Goal: Task Accomplishment & Management: Use online tool/utility

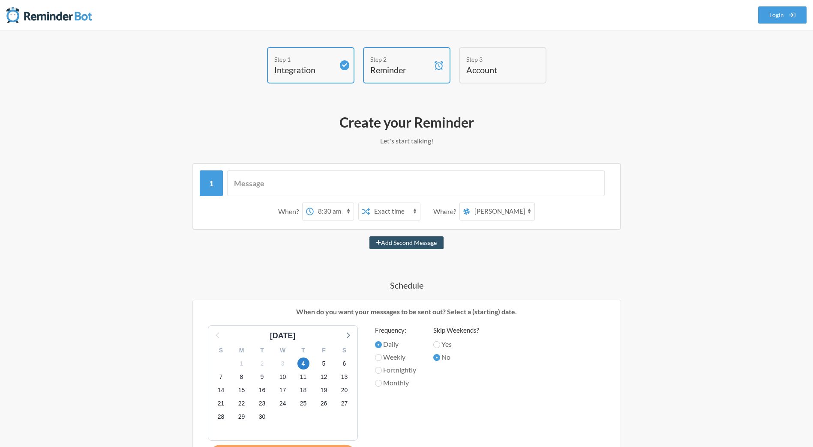
select select "08:30:00"
select select "D09DCDGRMQS"
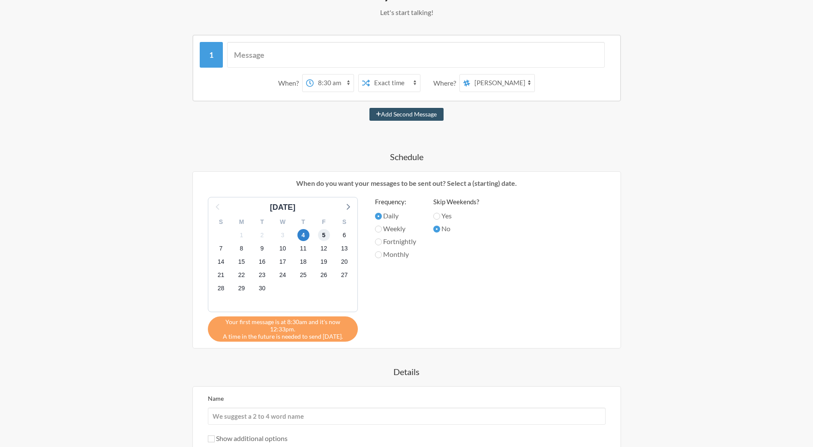
click at [321, 236] on span "5" at bounding box center [324, 235] width 12 height 12
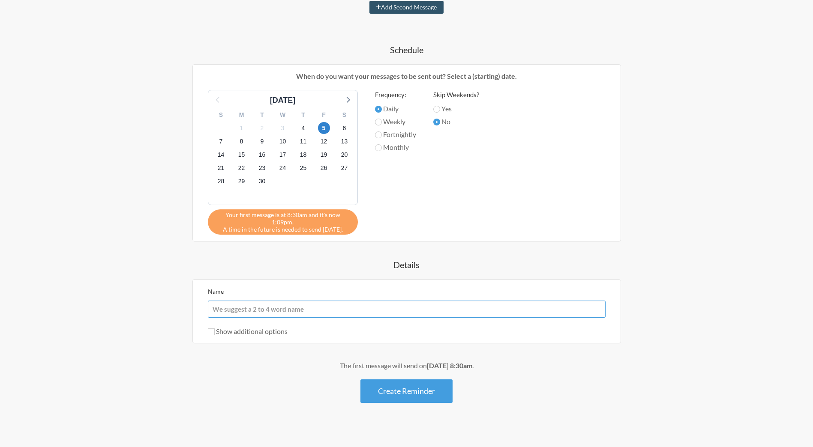
click at [318, 301] on input "Name" at bounding box center [406, 309] width 397 height 17
click at [209, 329] on input "Show additional options" at bounding box center [211, 332] width 7 height 7
checkbox input "true"
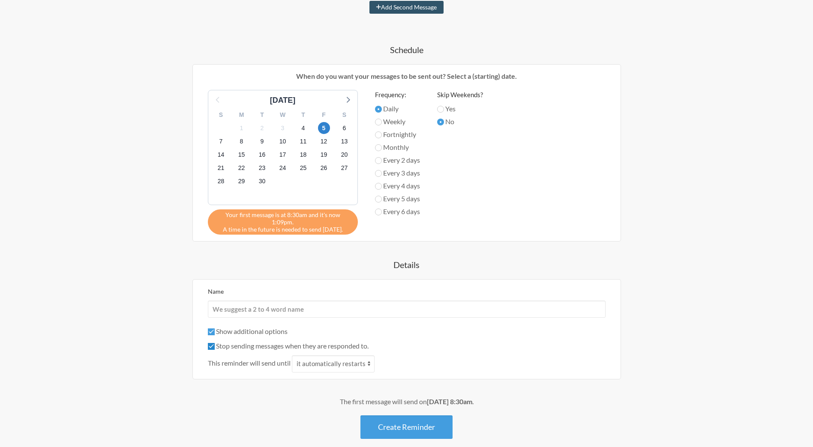
click at [209, 343] on input "Stop sending messages when they are responded to." at bounding box center [211, 346] width 7 height 7
checkbox input "false"
click at [212, 329] on input "Show additional options" at bounding box center [211, 332] width 7 height 7
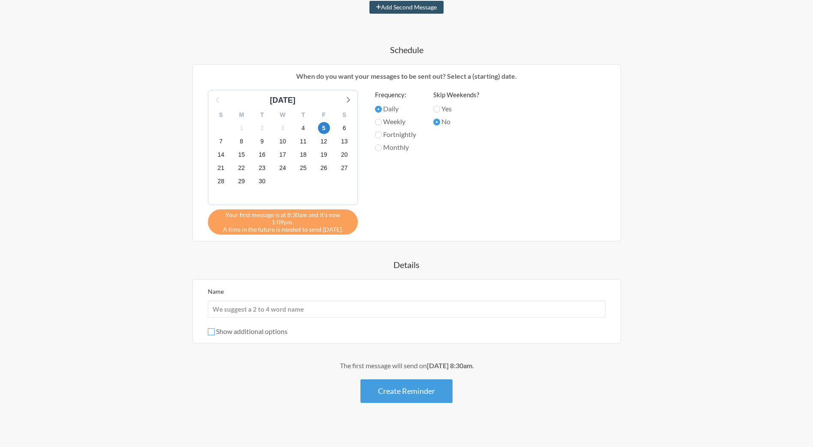
click at [211, 329] on input "Show additional options" at bounding box center [211, 332] width 7 height 7
checkbox input "true"
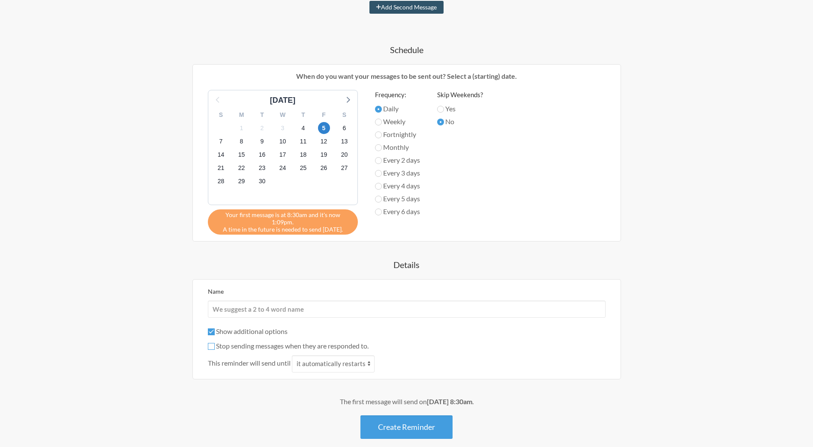
click at [212, 343] on input "Stop sending messages when they are responded to." at bounding box center [211, 346] width 7 height 7
checkbox input "false"
click at [209, 329] on input "Show additional options" at bounding box center [211, 332] width 7 height 7
checkbox input "false"
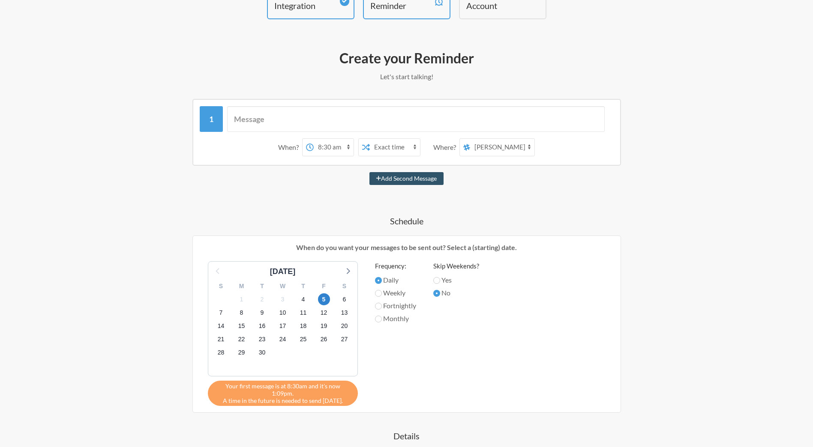
scroll to position [0, 0]
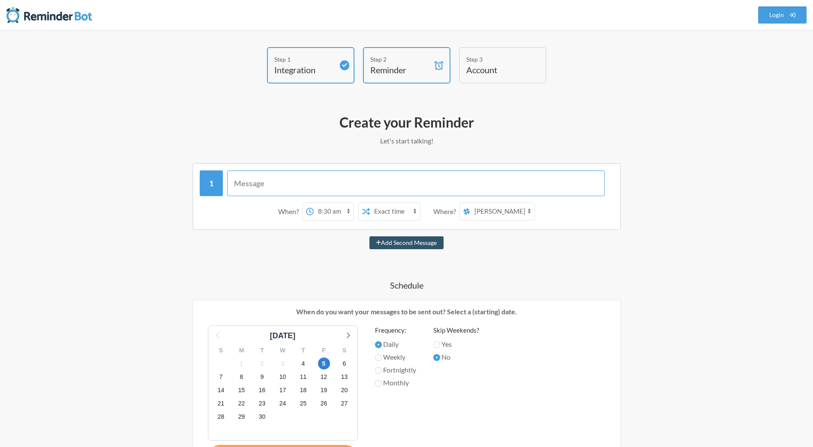
click at [262, 180] on input "text" at bounding box center [415, 183] width 377 height 26
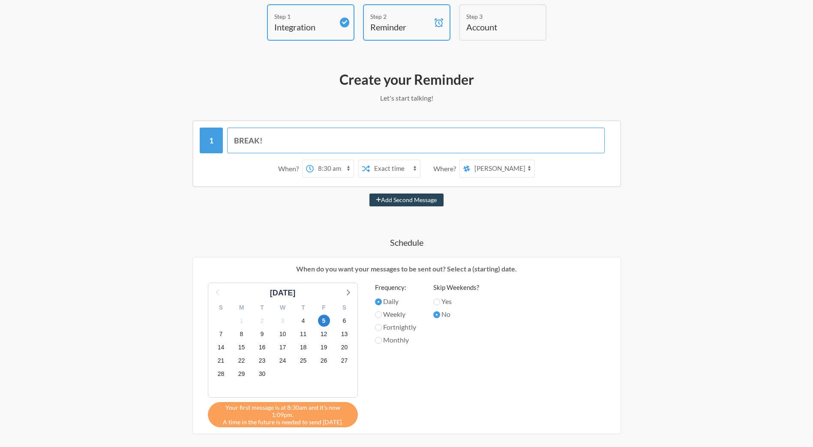
type input "BREAK!"
click at [409, 201] on button "Add Second Message" at bounding box center [406, 200] width 74 height 13
select select "09:30:00"
select select "D09DCDGRMQS"
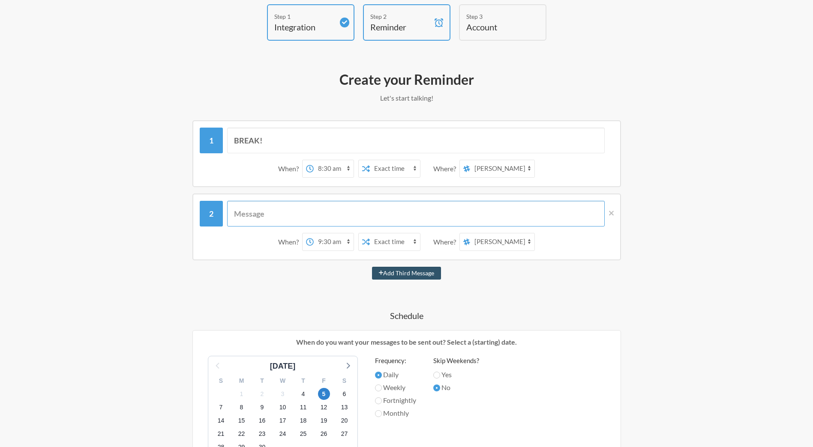
click at [279, 210] on input "text" at bounding box center [415, 214] width 377 height 26
type input "LUNCH!"
click at [348, 241] on select "12:00 am 12:15 am 12:30 am 12:45 am 1:00 am 1:15 am 1:30 am 1:45 am 2:00 am 2:1…" at bounding box center [334, 241] width 40 height 17
click at [276, 213] on input "LUNCH!" at bounding box center [415, 214] width 377 height 26
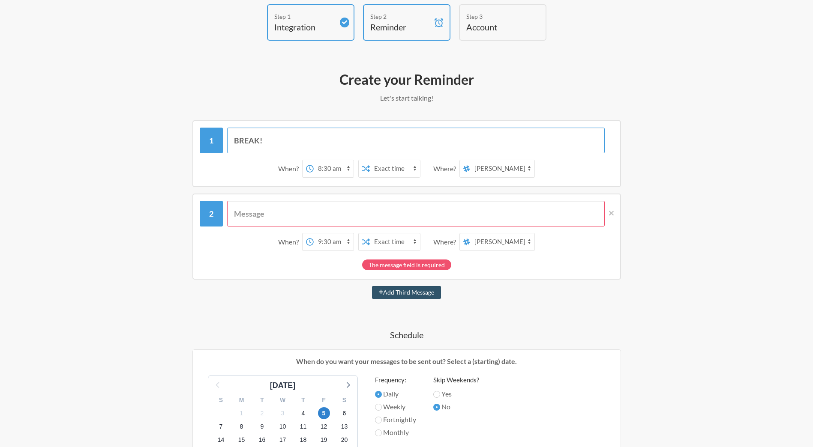
click at [301, 140] on input "BREAK!" at bounding box center [415, 141] width 377 height 26
